Goal: Use online tool/utility

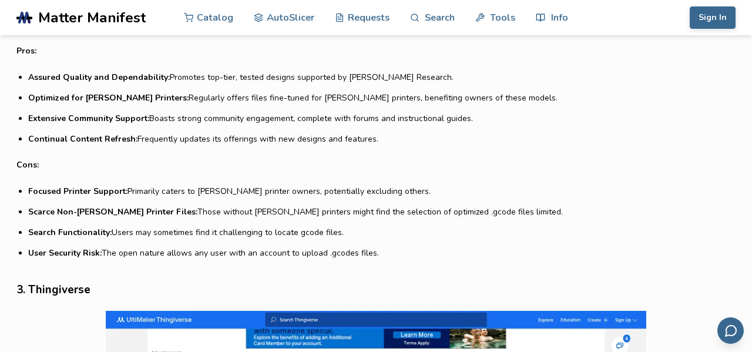
scroll to position [1719, 0]
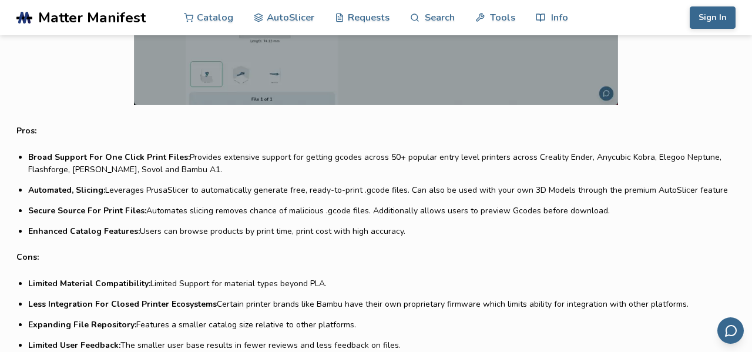
scroll to position [1015, 0]
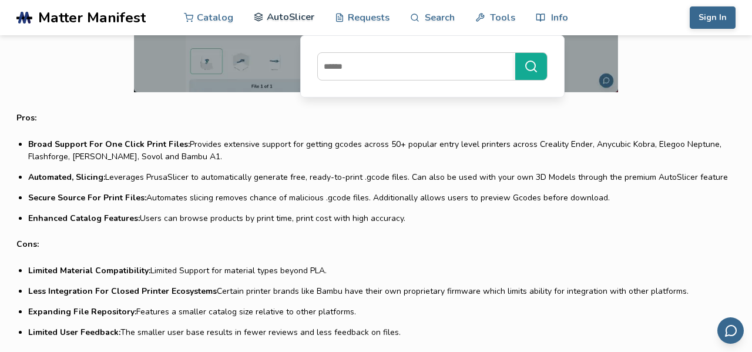
click at [293, 17] on link "AutoSlicer" at bounding box center [284, 16] width 60 height 35
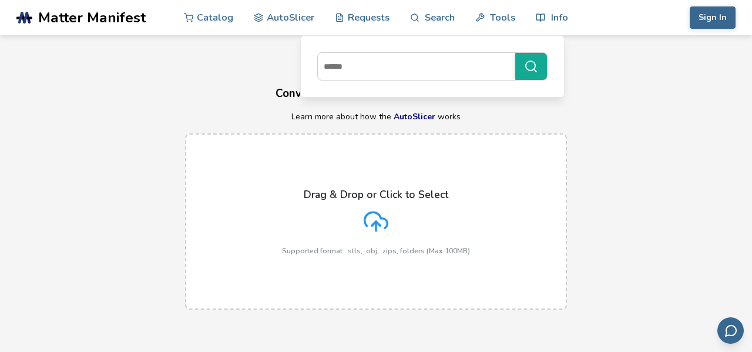
click at [379, 215] on icon at bounding box center [376, 220] width 23 height 16
click at [0, 0] on input "Drag & Drop or Click to Select Supported format: .stls, .obj, .zips, folders (M…" at bounding box center [0, 0] width 0 height 0
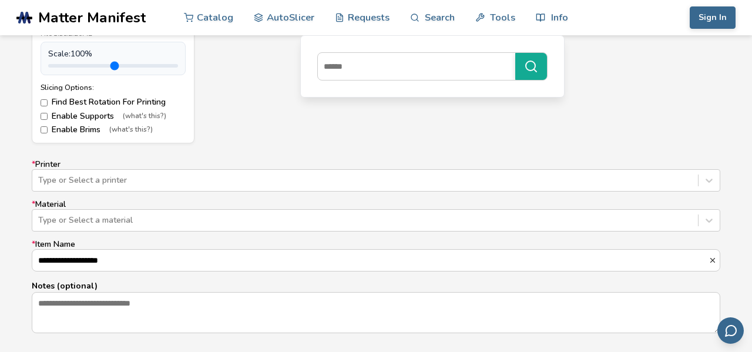
scroll to position [647, 0]
click at [578, 176] on div "Type or Select a printer" at bounding box center [376, 179] width 688 height 22
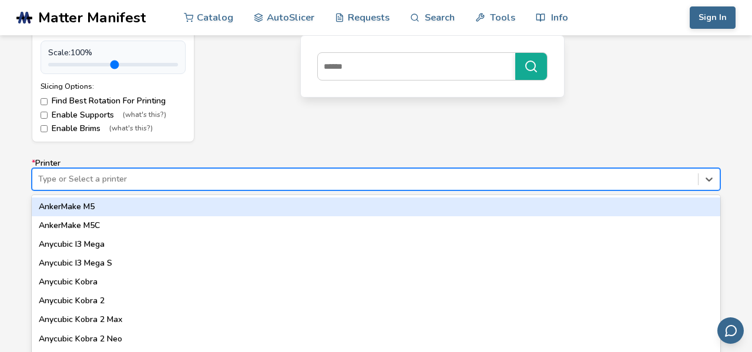
scroll to position [668, 0]
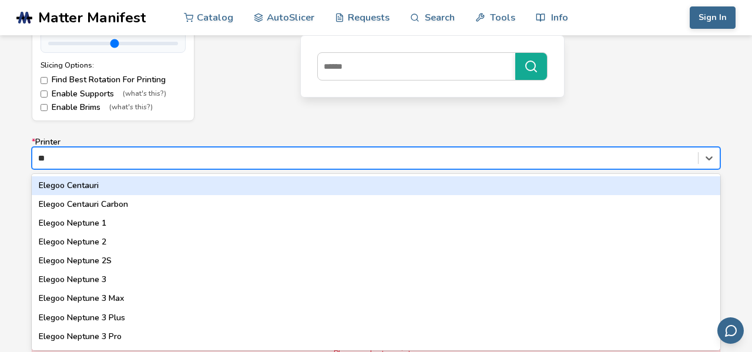
type input "***"
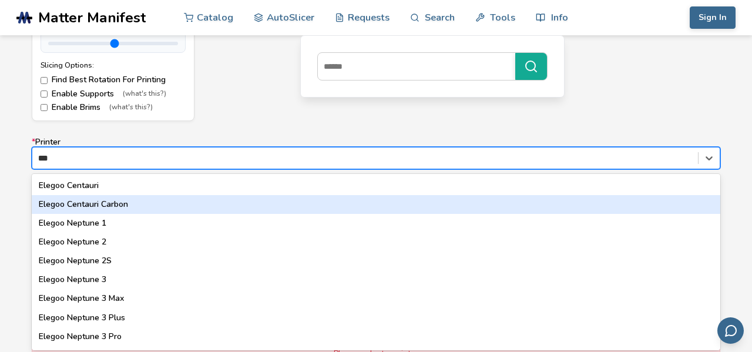
click at [370, 204] on div "Elegoo Centauri Carbon" at bounding box center [376, 204] width 688 height 19
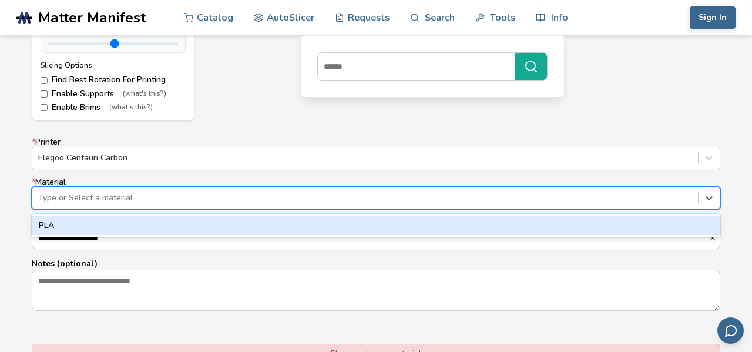
click at [370, 204] on div "Type or Select a material" at bounding box center [376, 198] width 688 height 22
click at [352, 228] on div "PLA" at bounding box center [376, 225] width 688 height 19
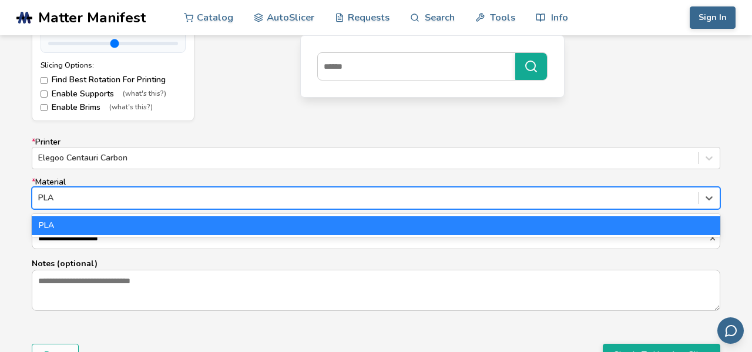
click at [173, 223] on div "PLA" at bounding box center [376, 225] width 688 height 19
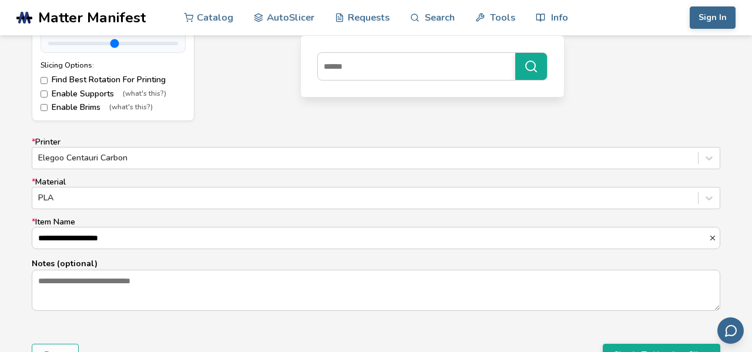
click at [169, 260] on p "Notes (optional)" at bounding box center [376, 263] width 688 height 12
click at [169, 270] on textarea "Notes (optional)" at bounding box center [375, 290] width 687 height 40
click at [156, 321] on form "**********" at bounding box center [375, 64] width 705 height 620
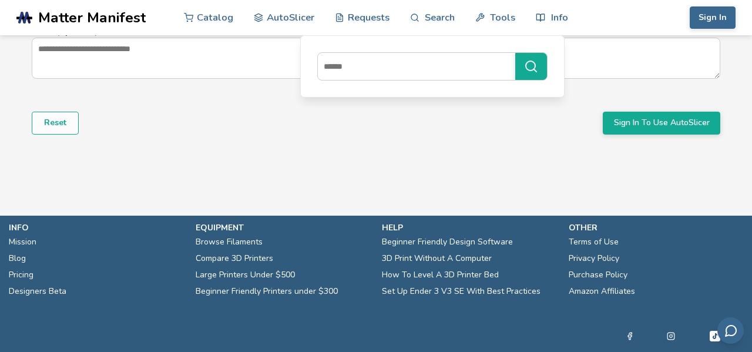
scroll to position [903, 0]
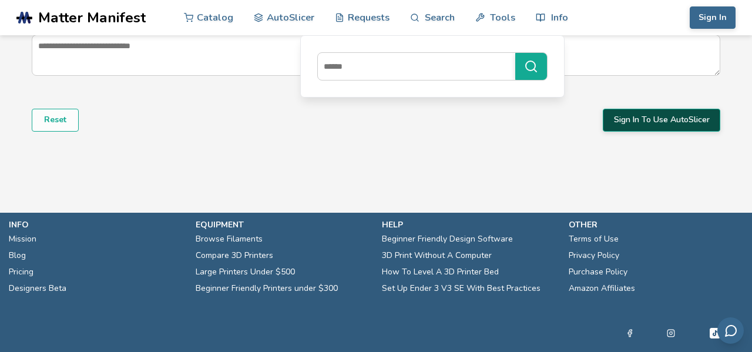
click at [624, 120] on button "Sign In To Use AutoSlicer" at bounding box center [661, 120] width 117 height 22
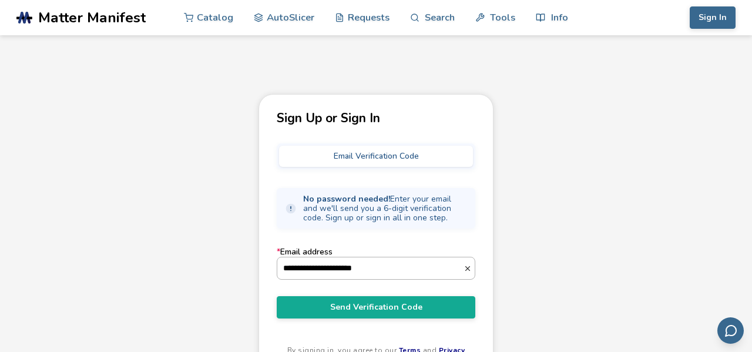
type input "**********"
click at [376, 308] on button "Send Verification Code" at bounding box center [376, 307] width 199 height 22
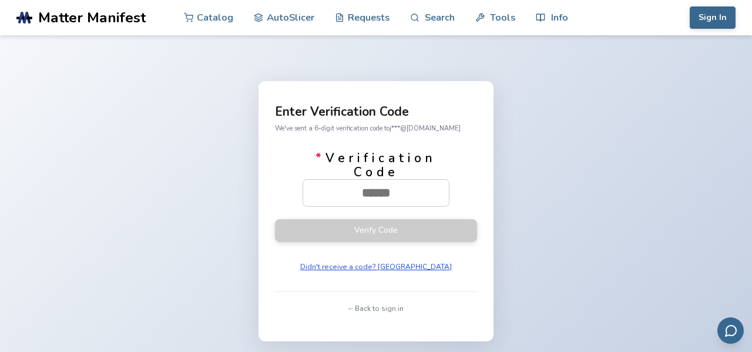
click at [381, 267] on button "Didn't receive a code? [GEOGRAPHIC_DATA]" at bounding box center [376, 266] width 160 height 16
